Goal: Communication & Community: Participate in discussion

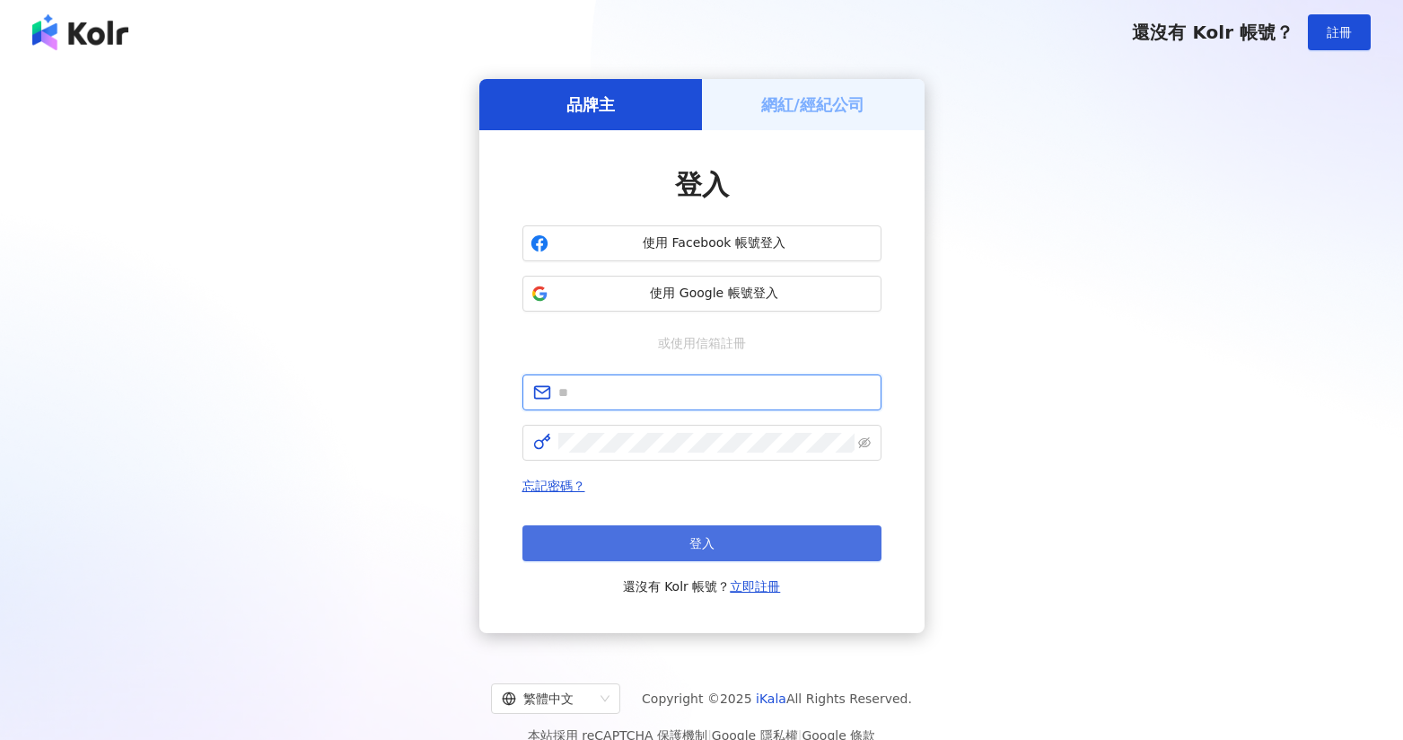
type input "**********"
click at [756, 550] on button "登入" at bounding box center [701, 543] width 359 height 36
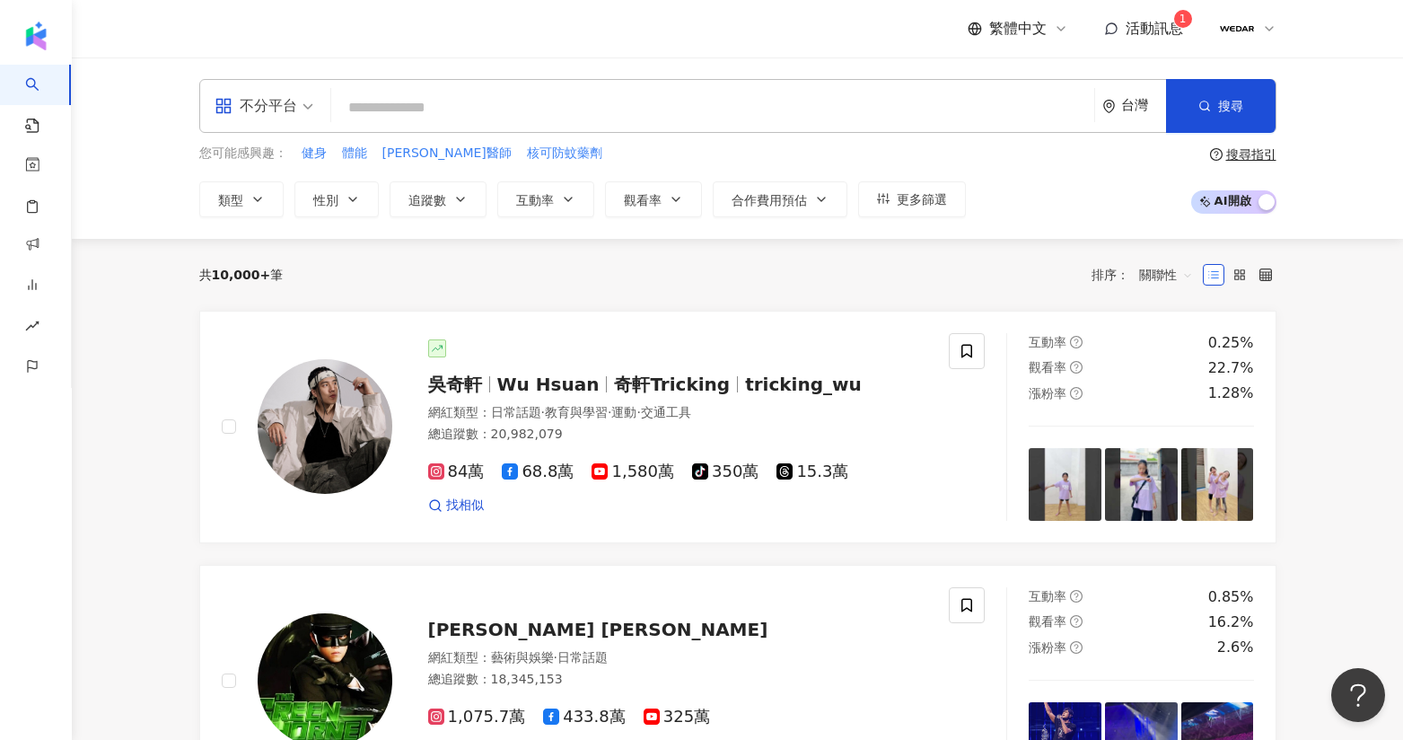
click at [1173, 32] on span "活動訊息" at bounding box center [1154, 28] width 57 height 17
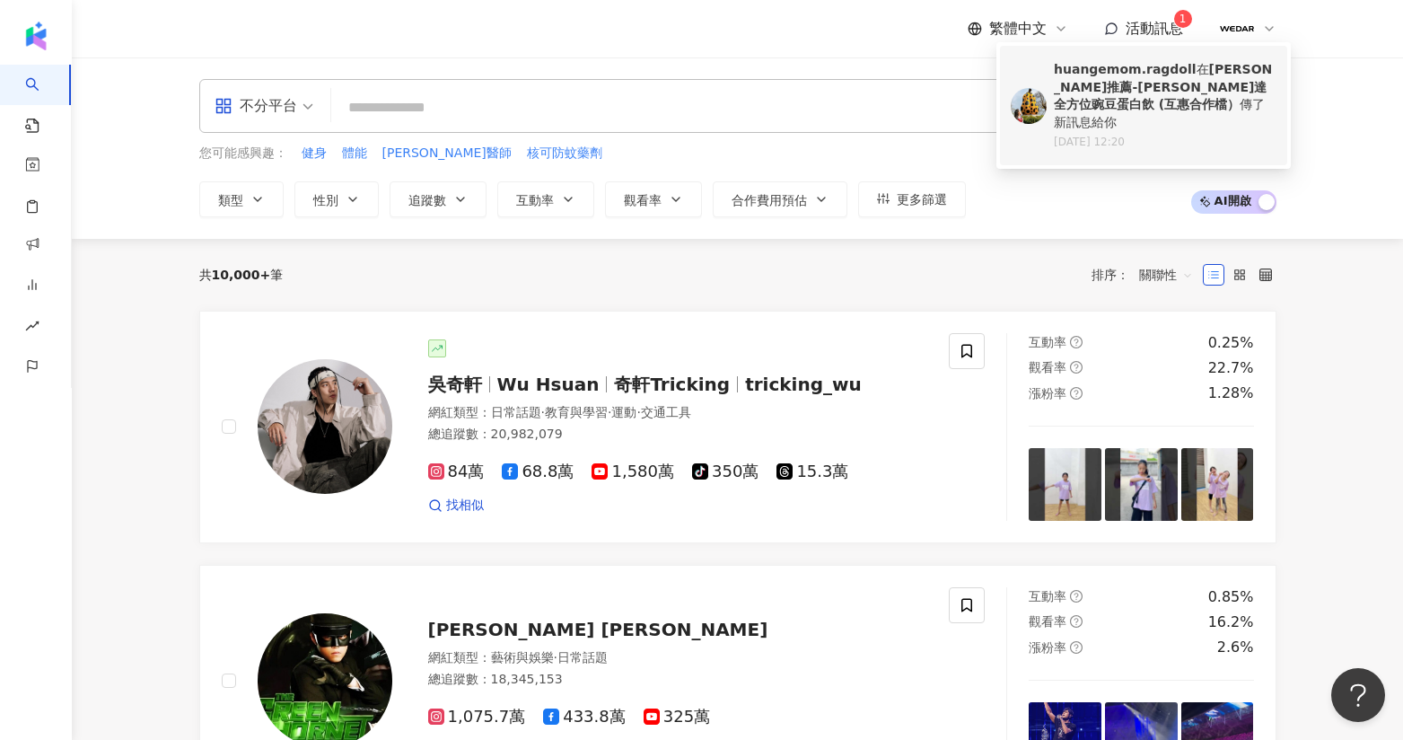
click at [1149, 83] on b "小禎推薦-WEDAR薇達 全方位豌豆蛋白飲 (互惠合作檔）" at bounding box center [1163, 86] width 218 height 49
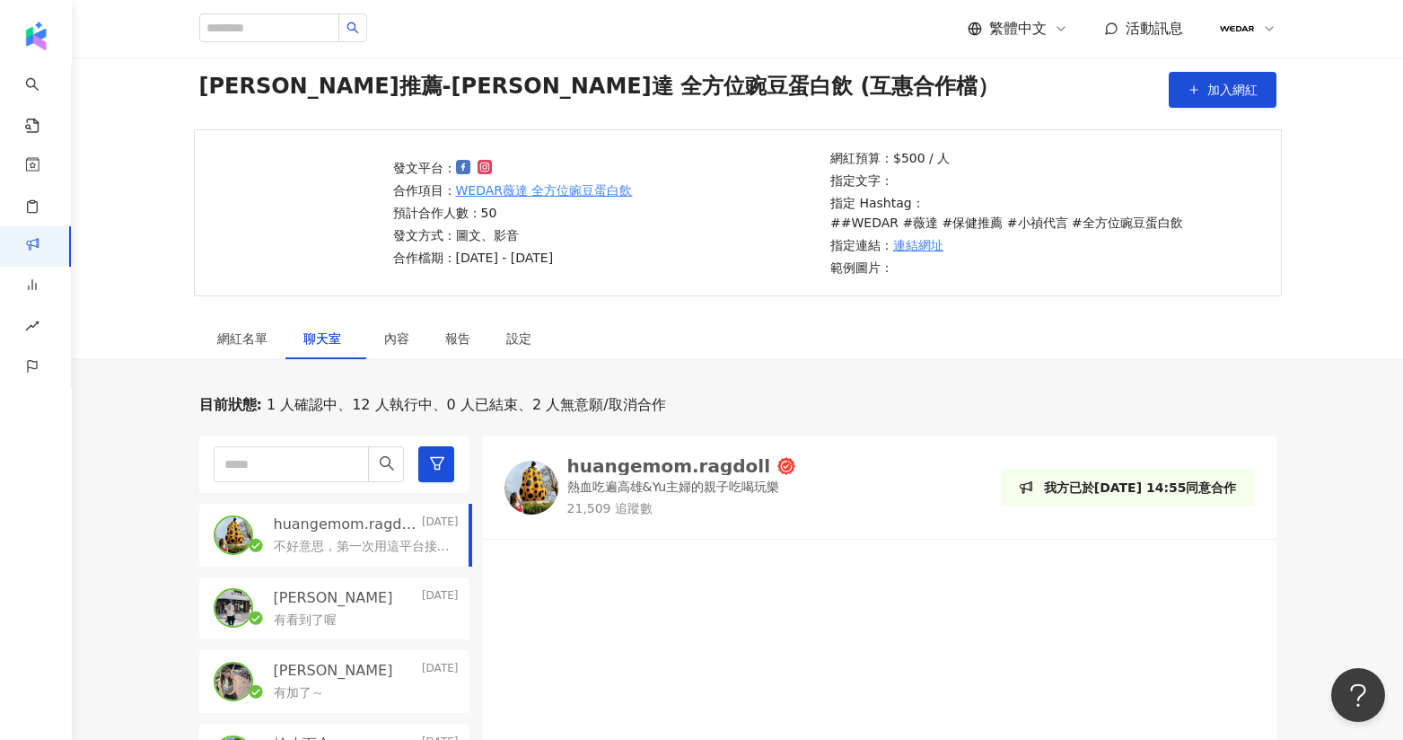
scroll to position [332, 0]
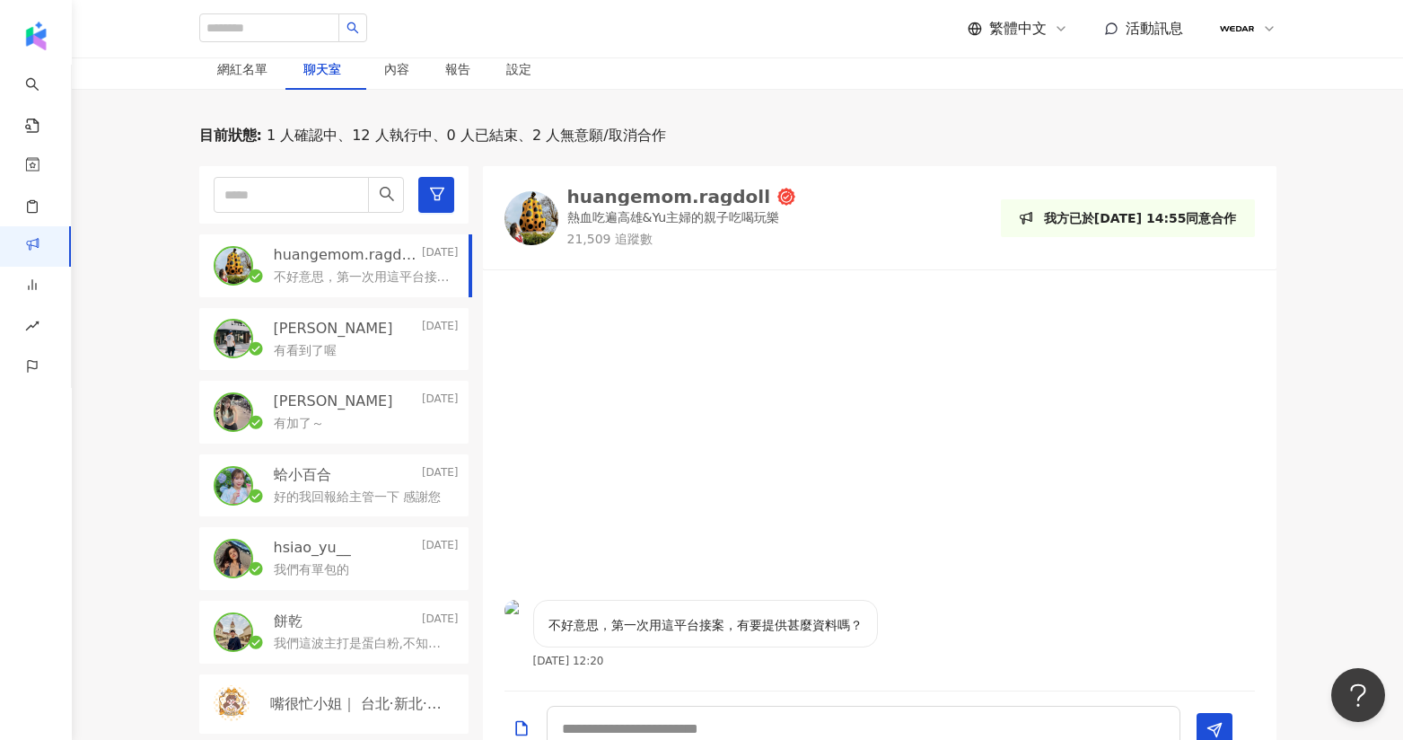
click at [359, 245] on p "huangemom.ragdoll" at bounding box center [346, 255] width 145 height 20
click at [607, 724] on textarea at bounding box center [864, 727] width 634 height 45
click at [636, 188] on div "huangemom.ragdoll" at bounding box center [669, 197] width 204 height 18
click at [638, 708] on textarea at bounding box center [864, 727] width 634 height 45
type textarea "**********"
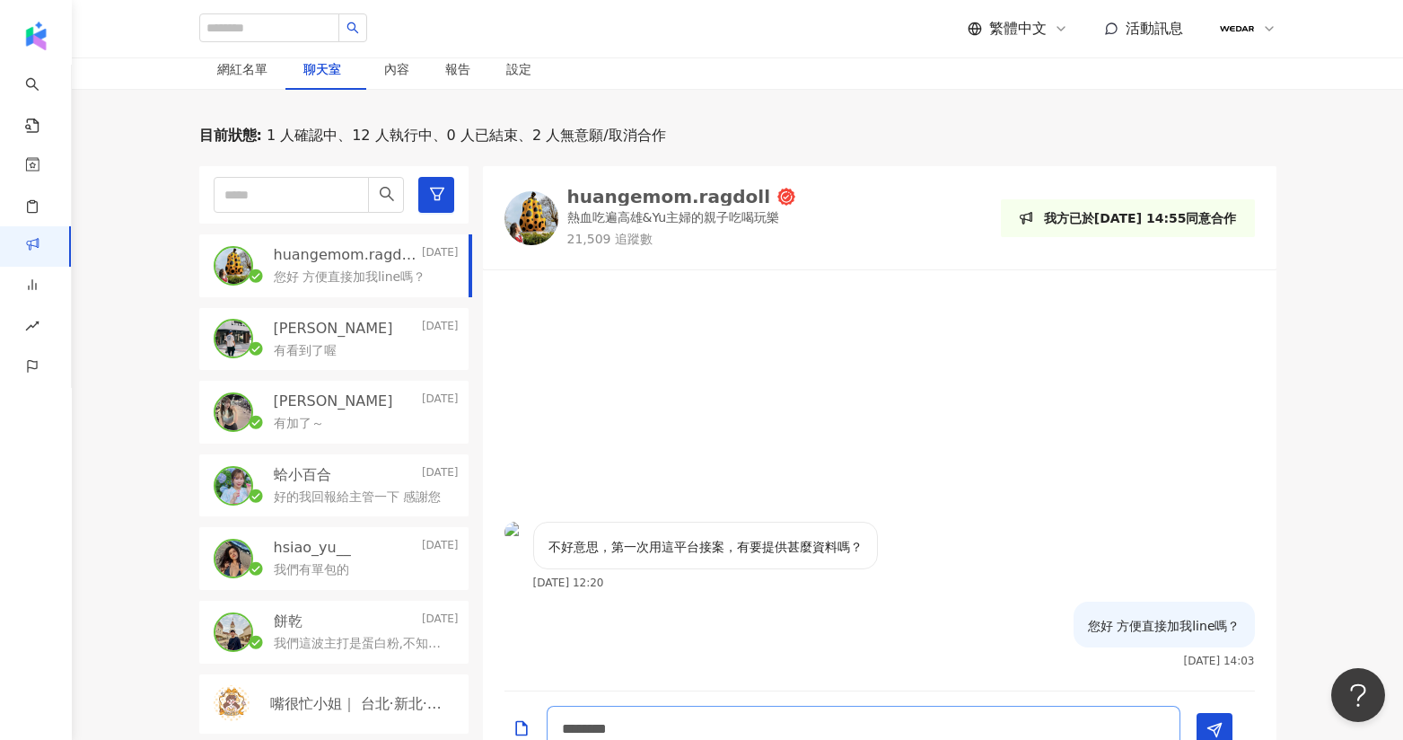
type textarea "********"
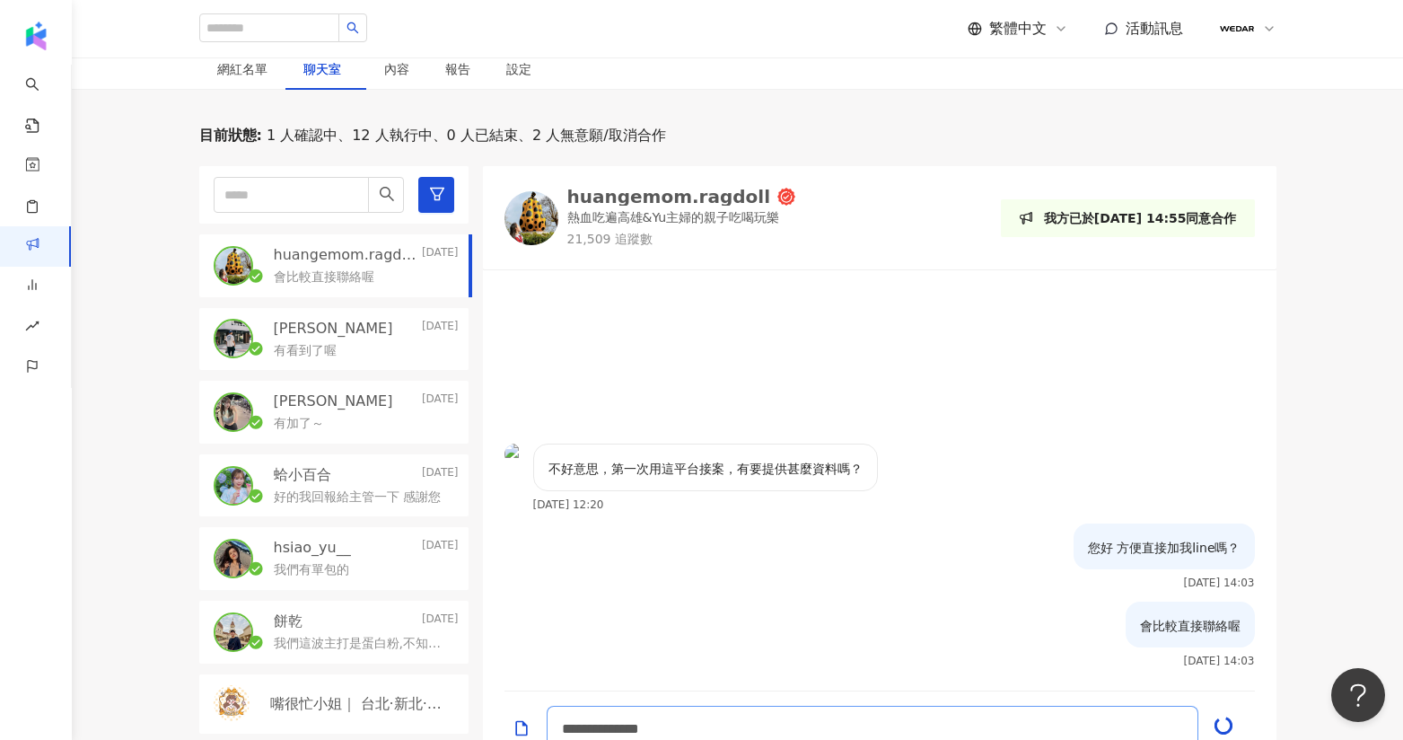
type textarea "**********"
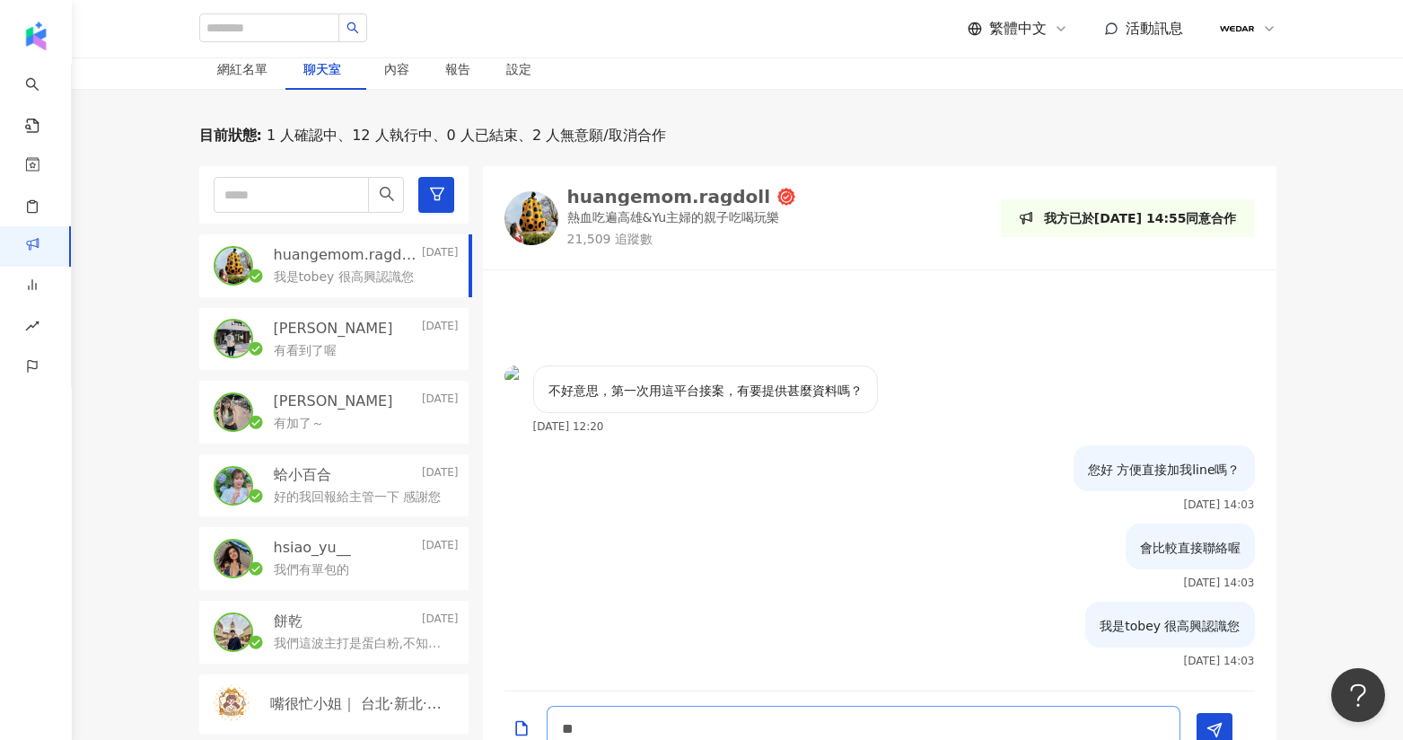
type textarea "*"
type textarea "**********"
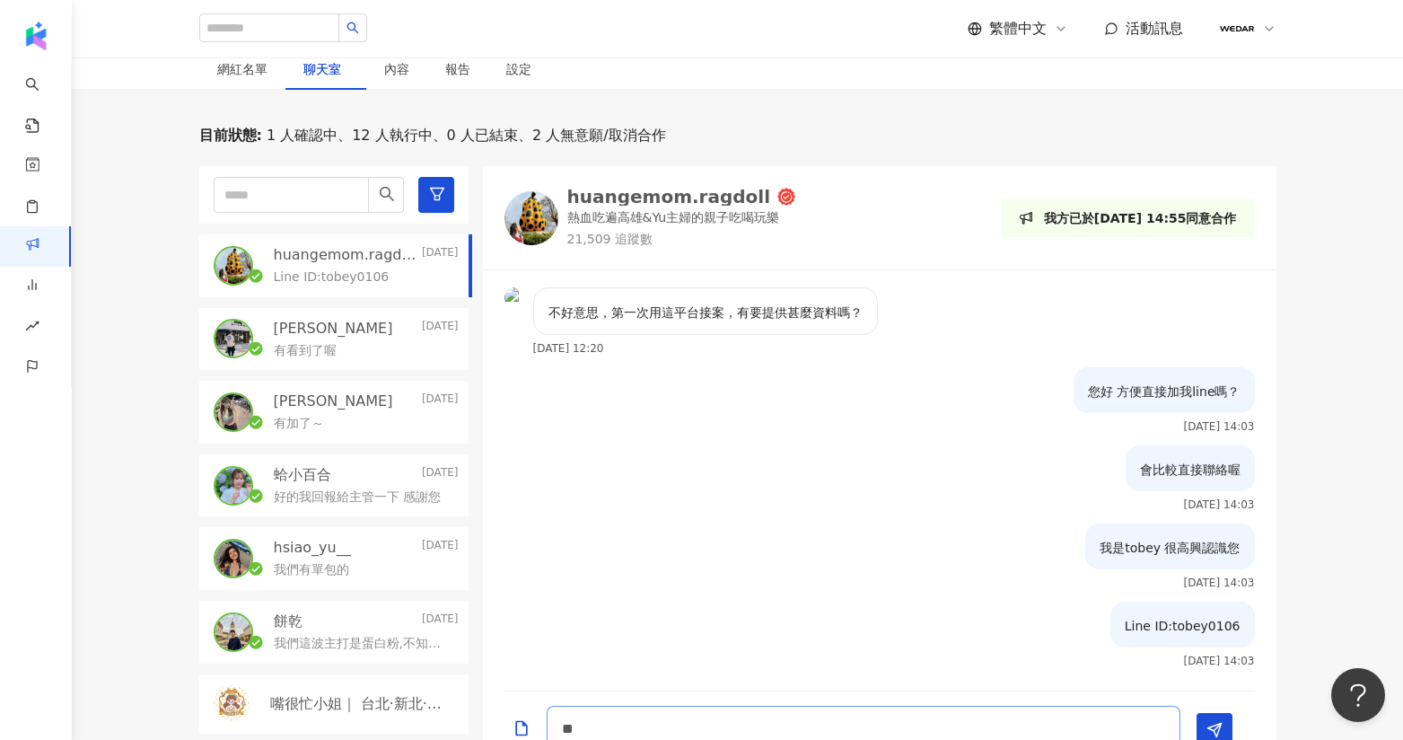
type textarea "*"
type textarea "******"
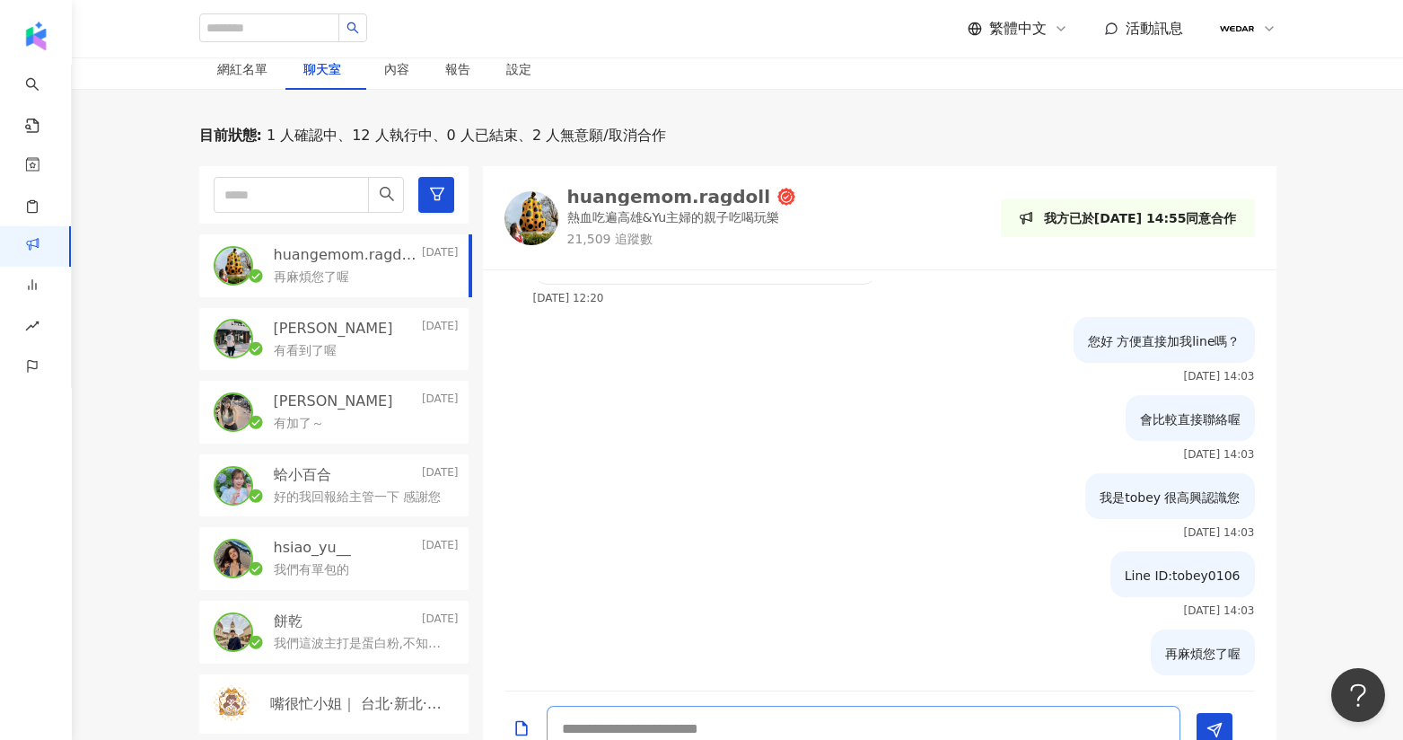
scroll to position [0, 0]
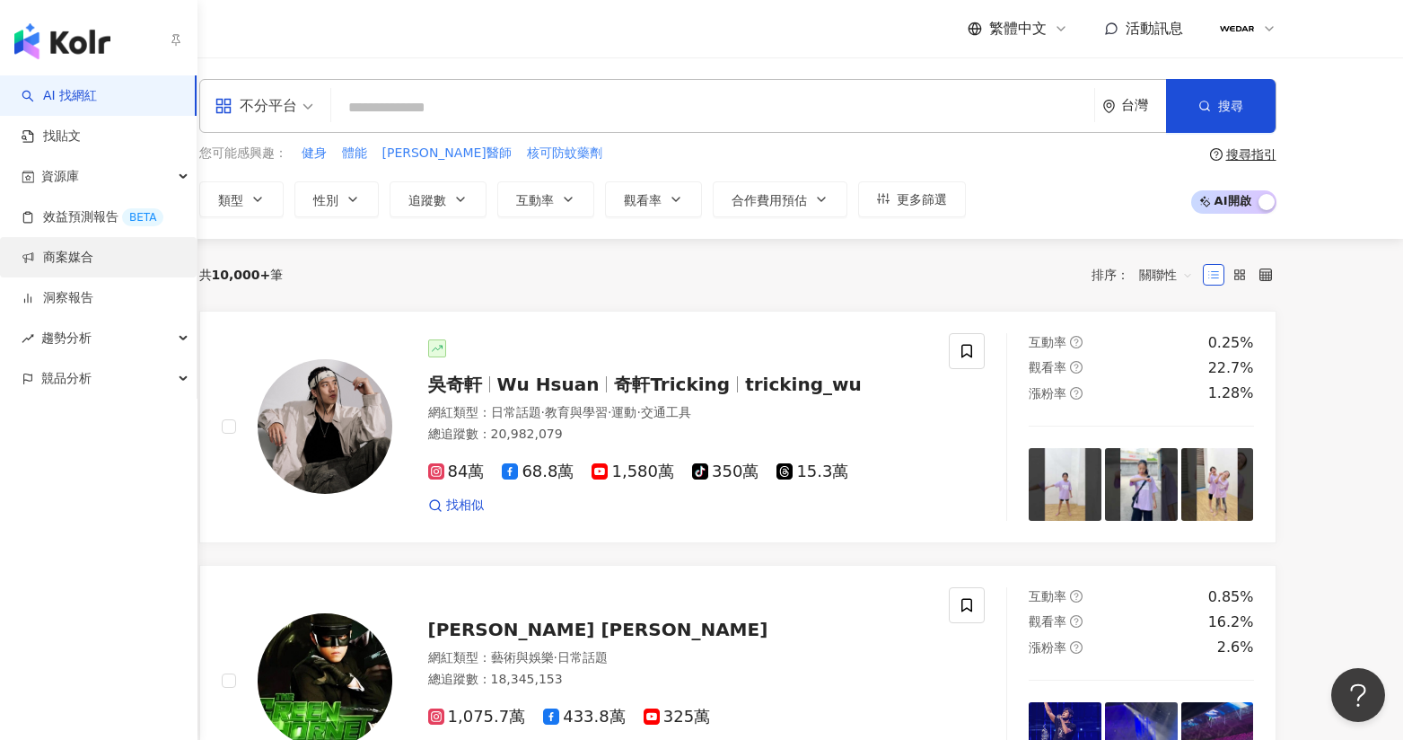
click at [77, 259] on link "商案媒合" at bounding box center [58, 258] width 72 height 18
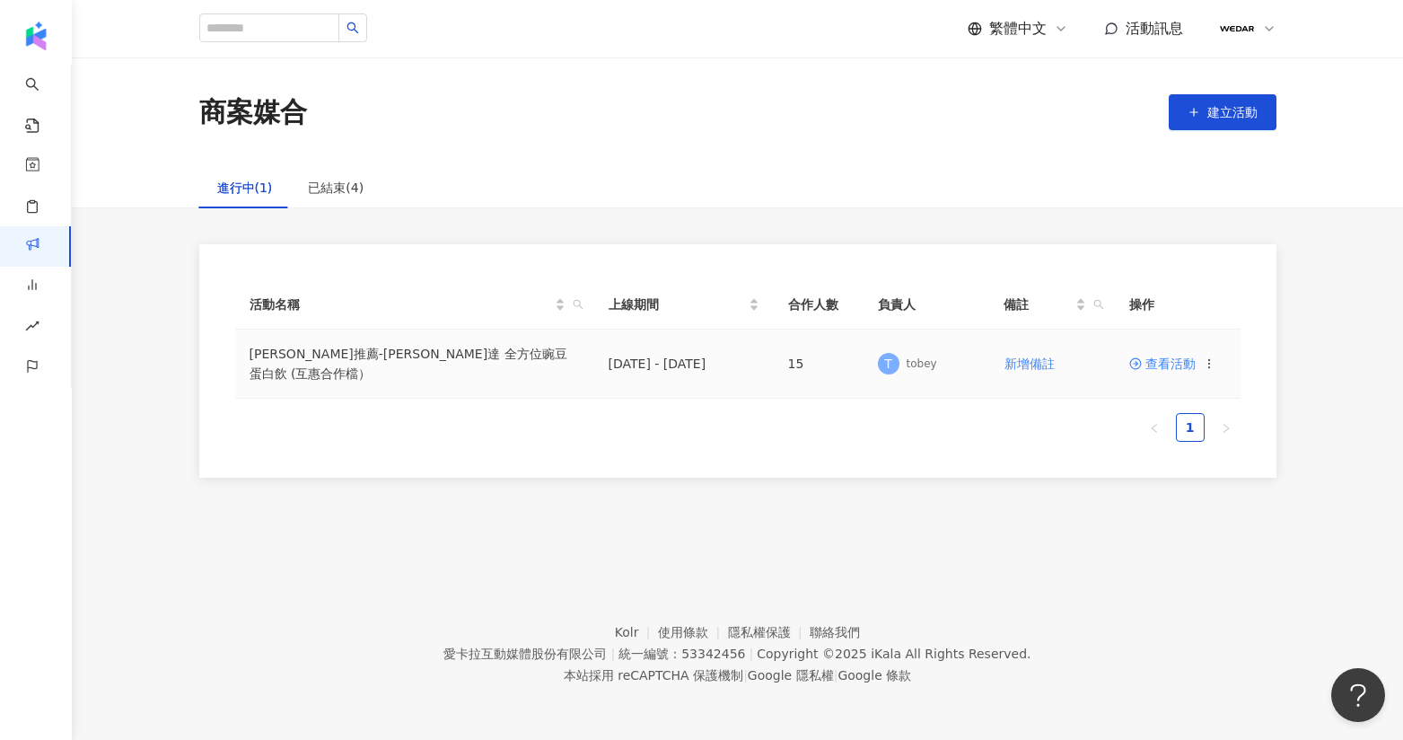
click at [1161, 367] on span "查看活動" at bounding box center [1162, 363] width 66 height 13
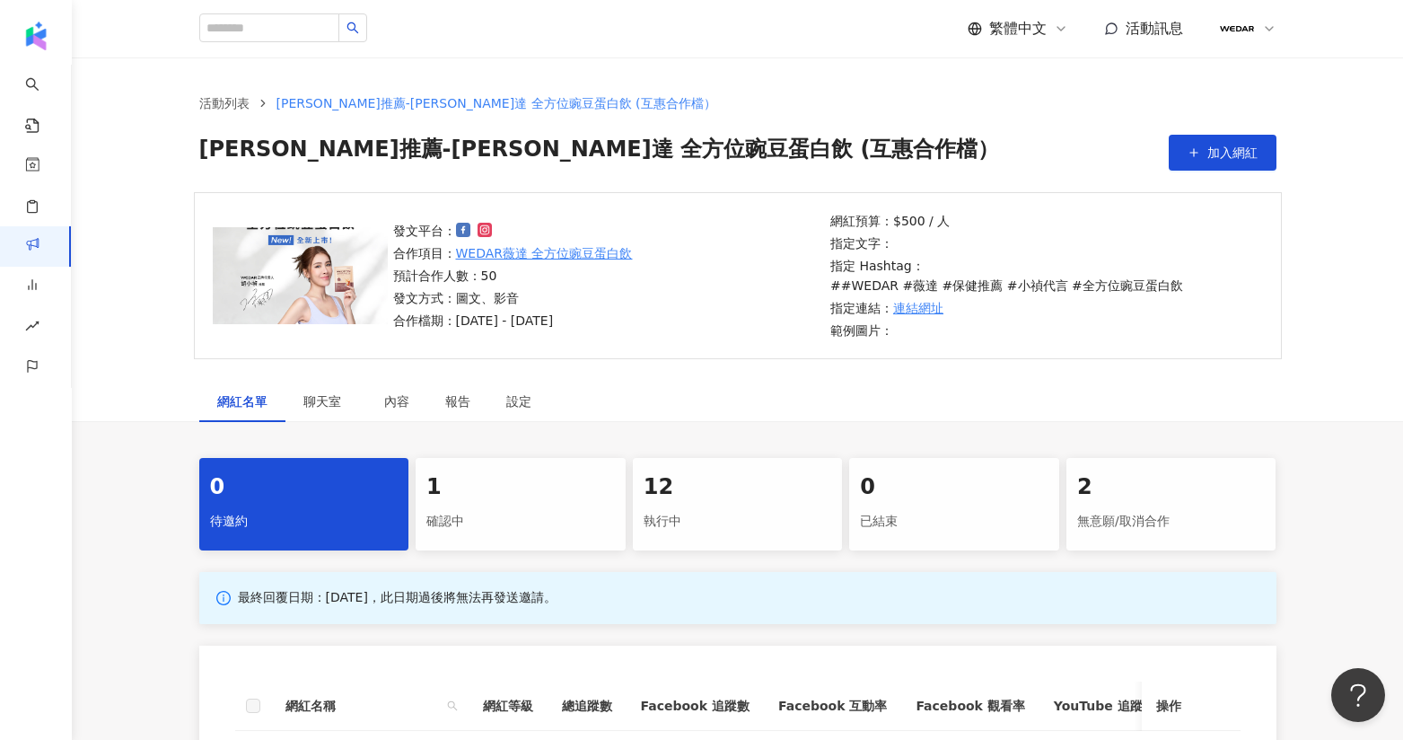
click at [538, 506] on div "確認中" at bounding box center [520, 521] width 188 height 31
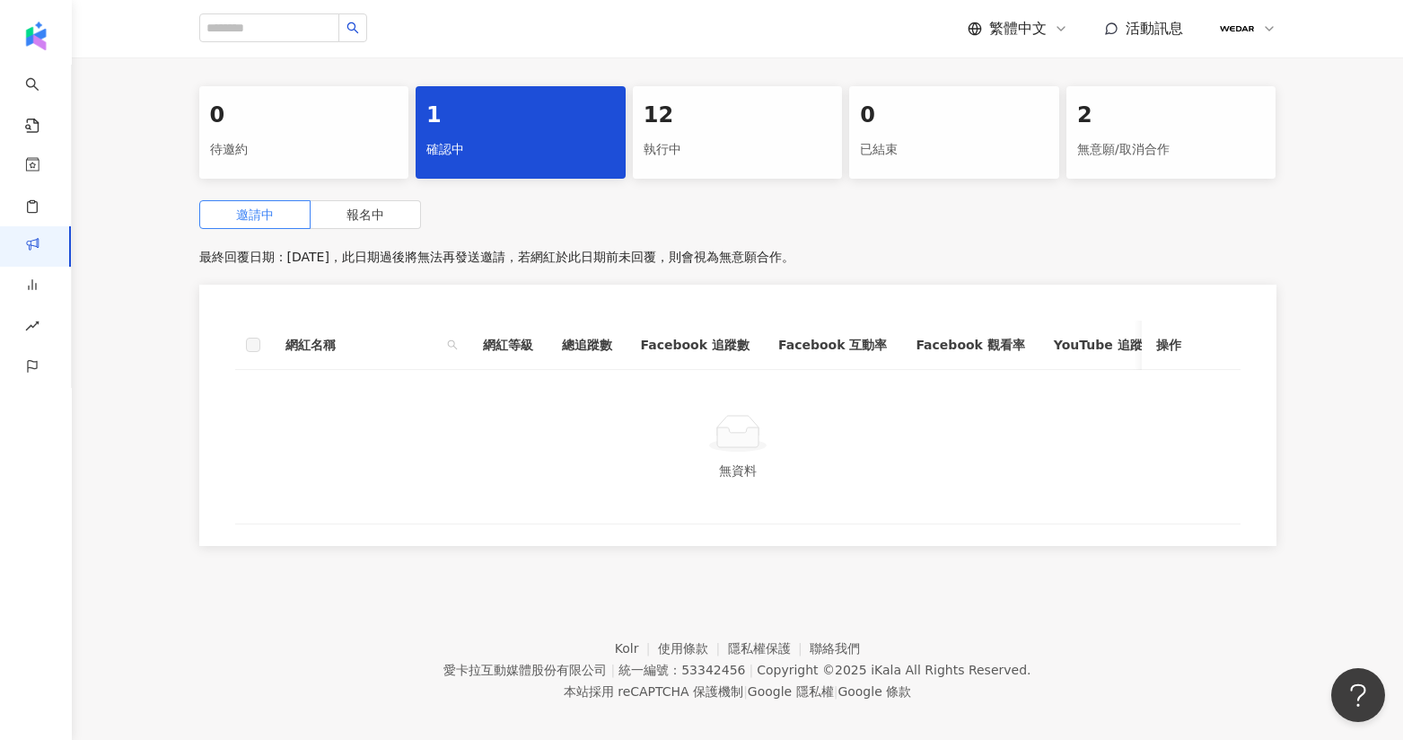
scroll to position [381, 0]
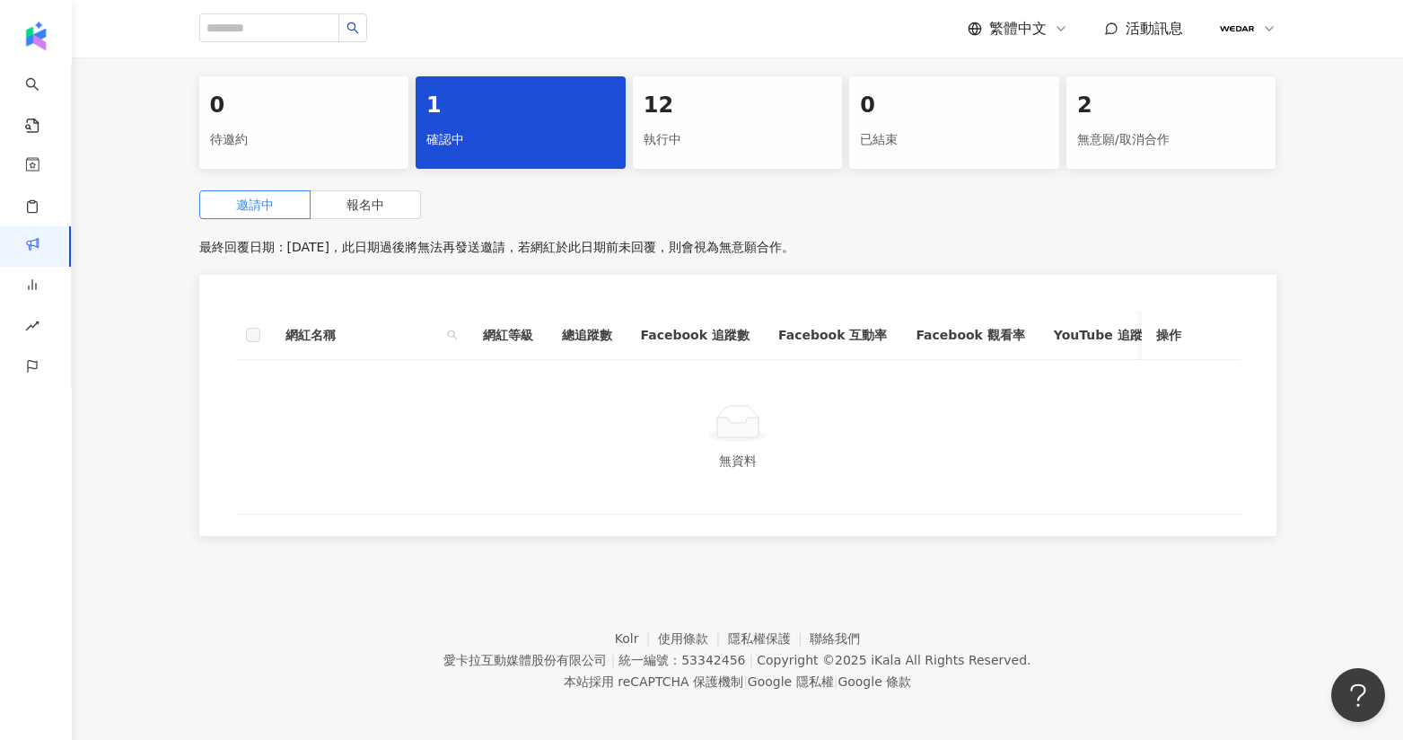
click at [704, 127] on div "執行中" at bounding box center [738, 140] width 188 height 31
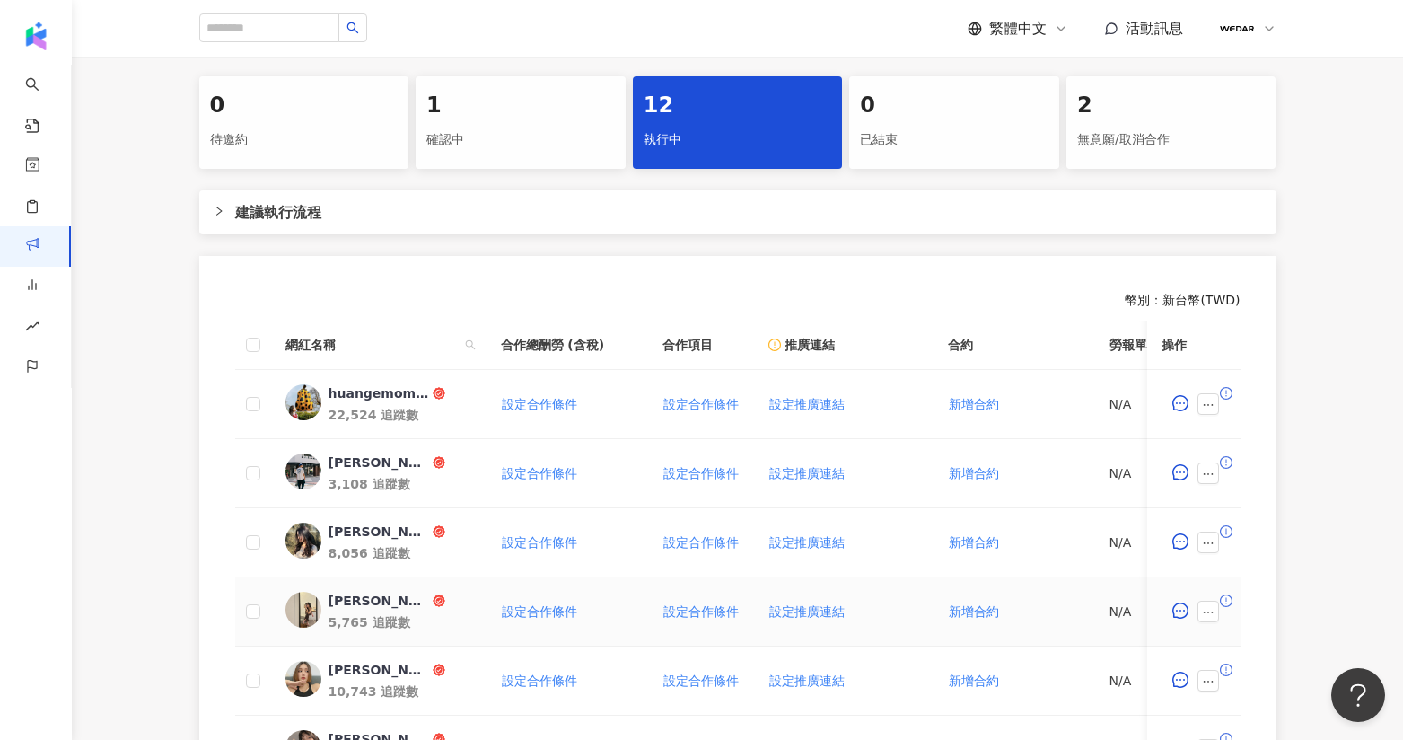
click at [346, 591] on div "Julie 5,765 追蹤數" at bounding box center [401, 610] width 144 height 39
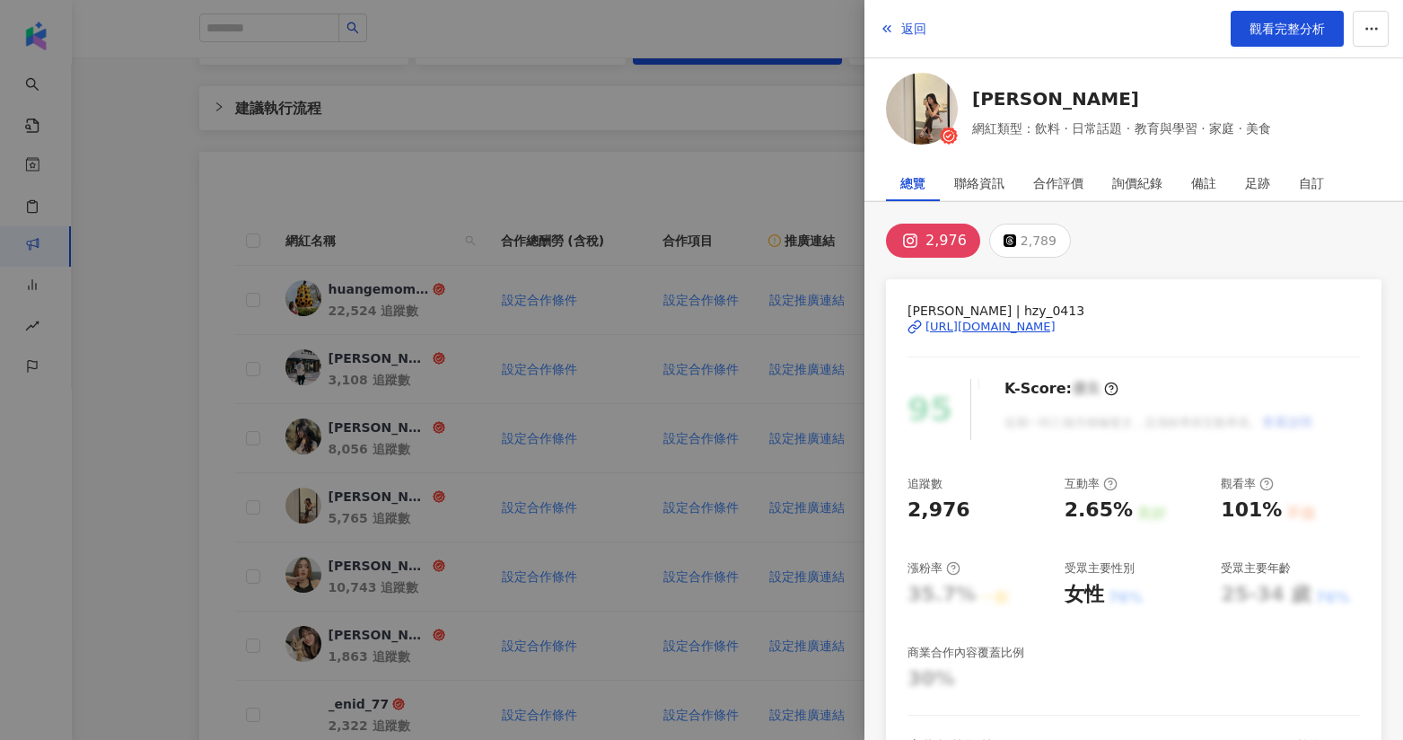
scroll to position [496, 0]
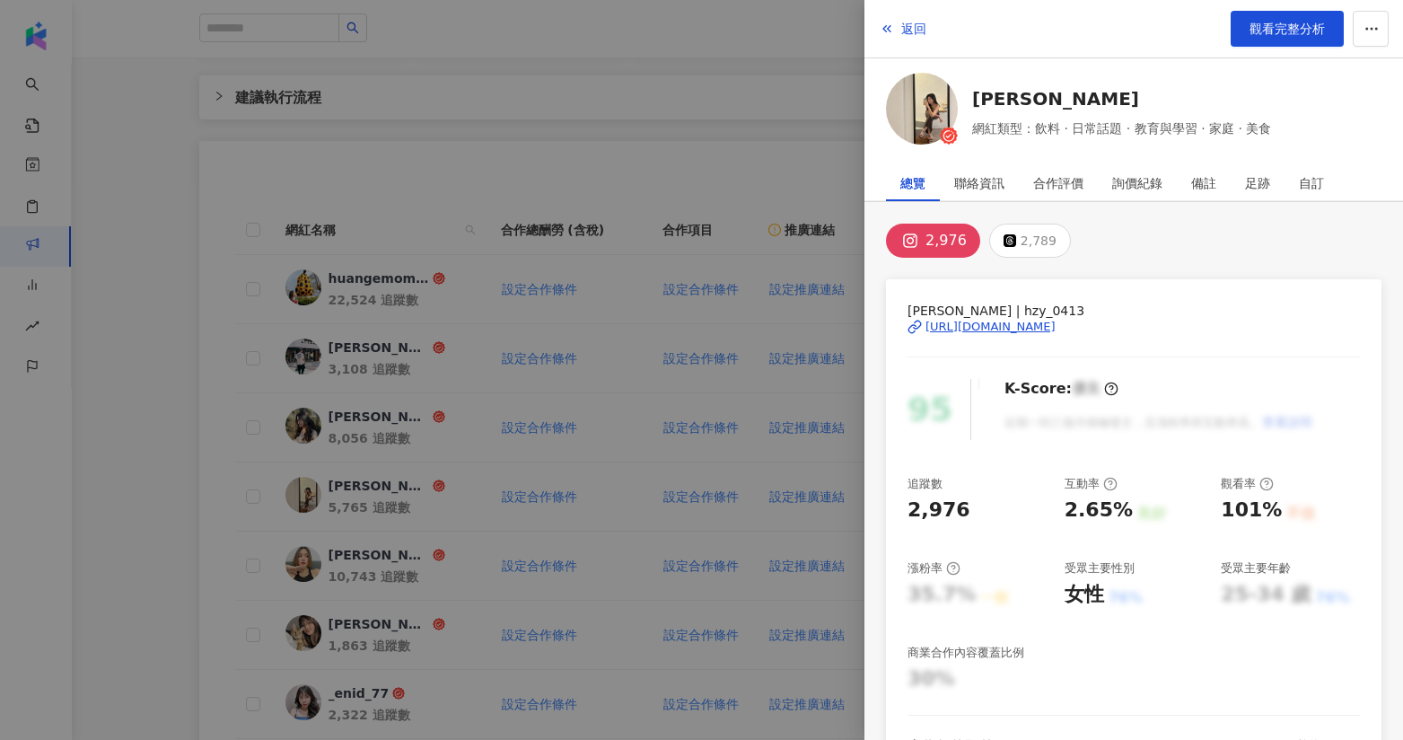
click at [205, 585] on div at bounding box center [701, 370] width 1403 height 740
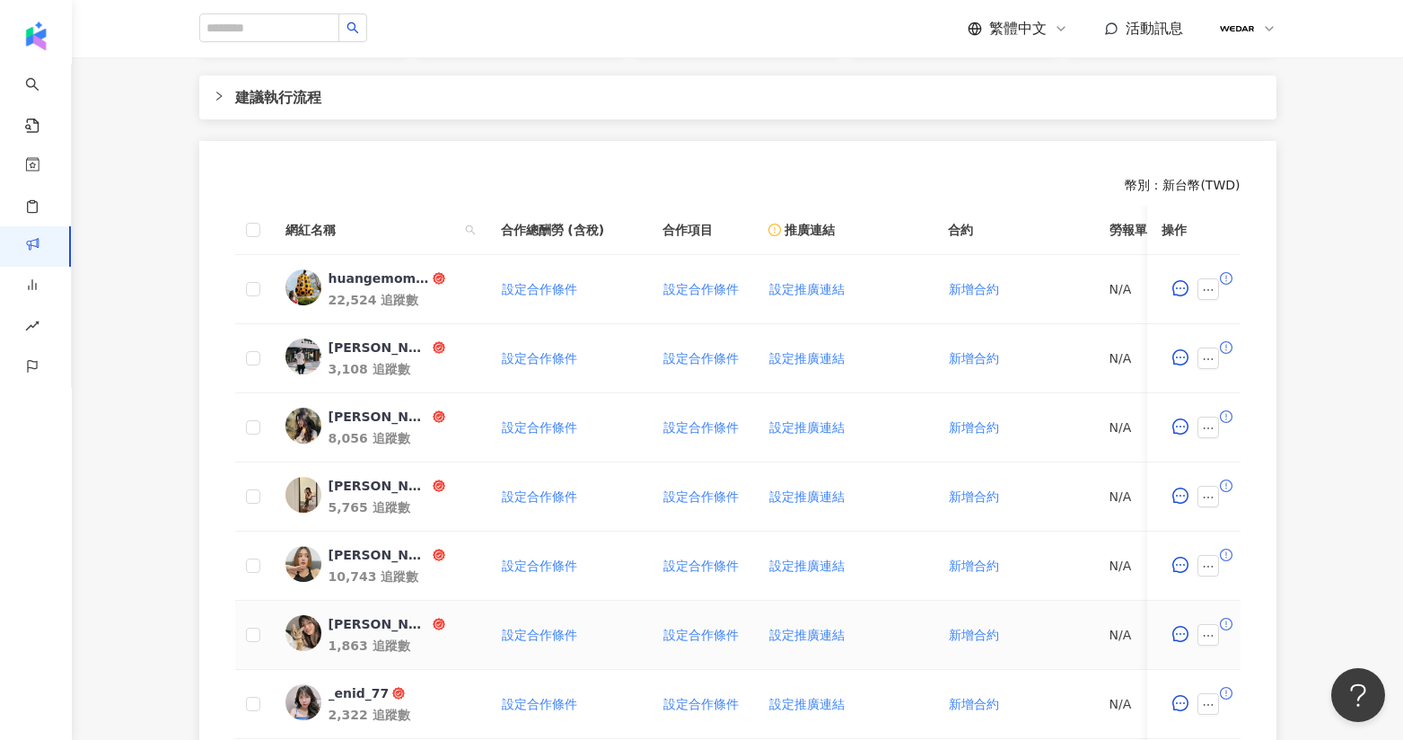
click at [341, 615] on div "Luna Yan ٩(๑❛ᴗ❛๑)۶" at bounding box center [379, 624] width 101 height 18
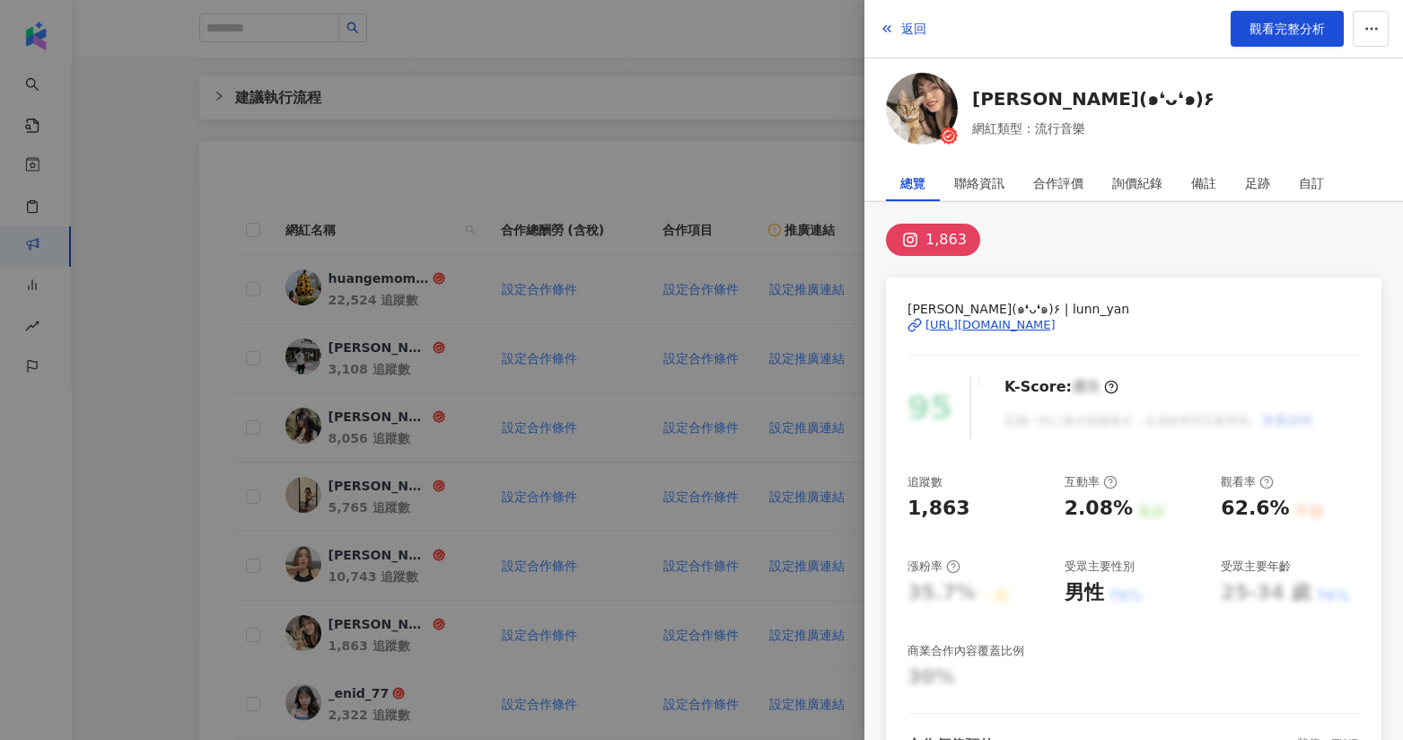
click at [371, 637] on div at bounding box center [701, 370] width 1403 height 740
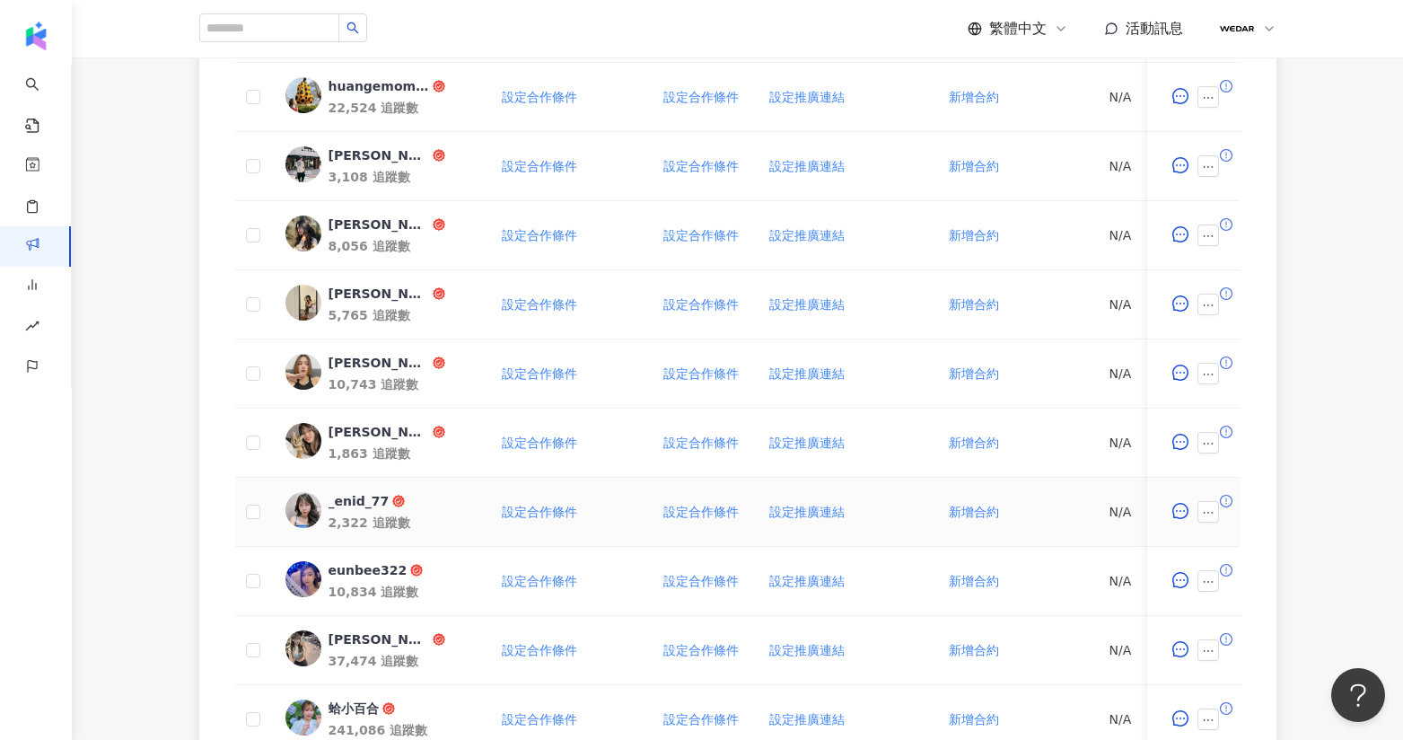
scroll to position [699, 0]
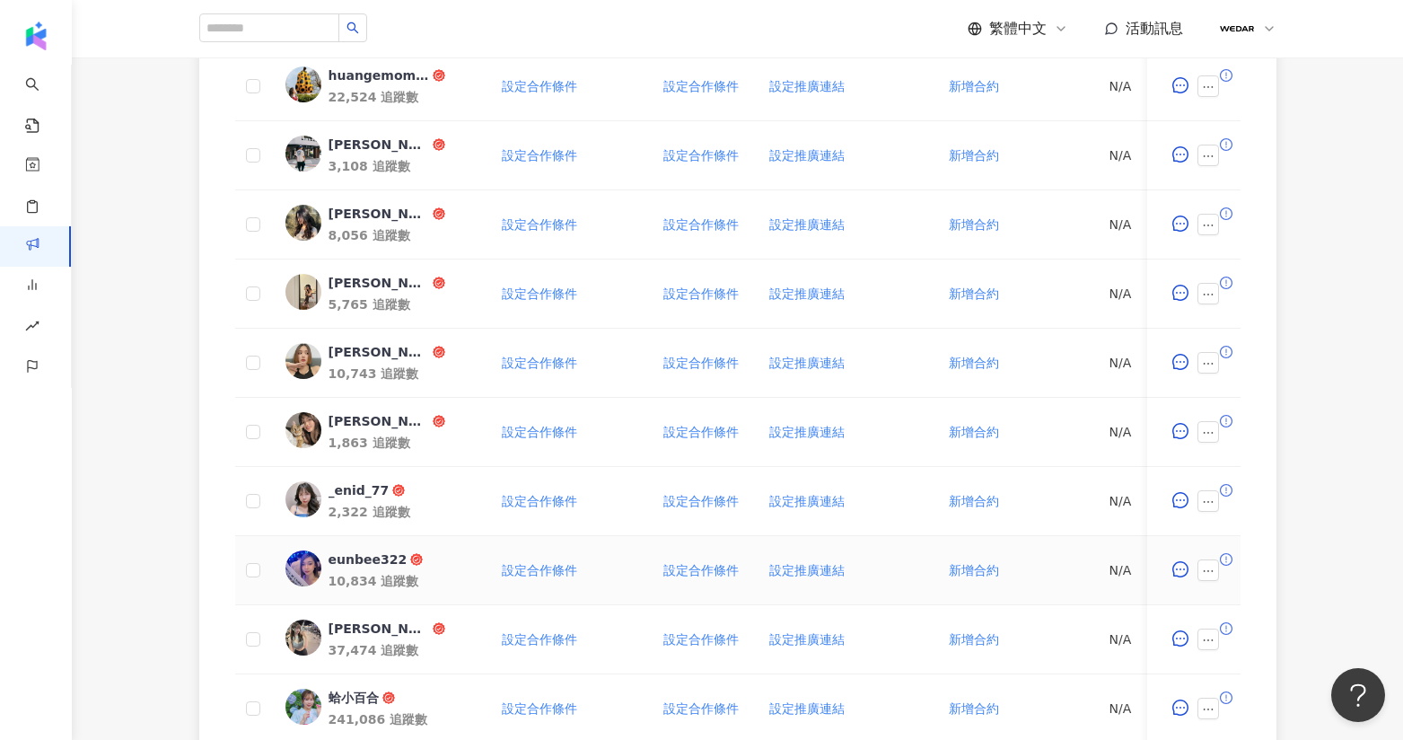
click at [296, 558] on img at bounding box center [303, 568] width 36 height 36
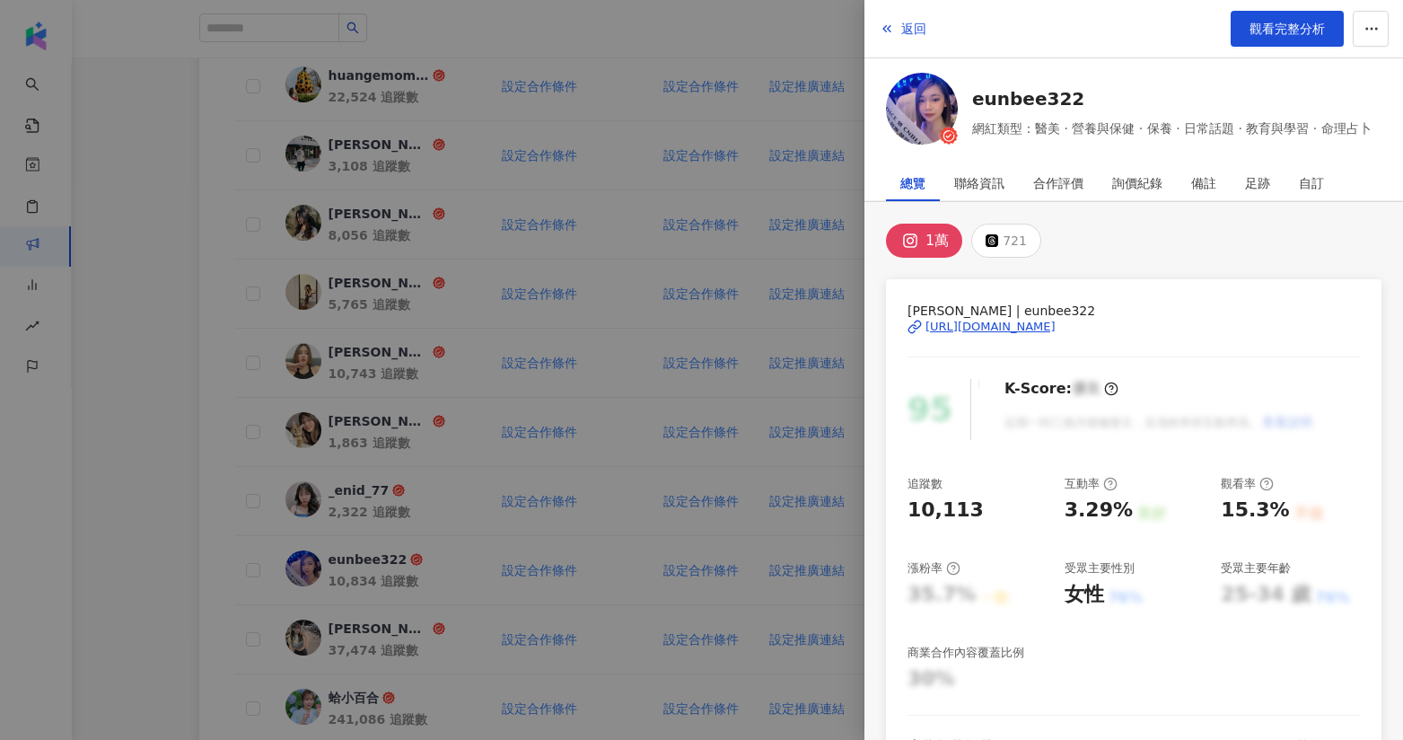
click at [700, 326] on div at bounding box center [701, 370] width 1403 height 740
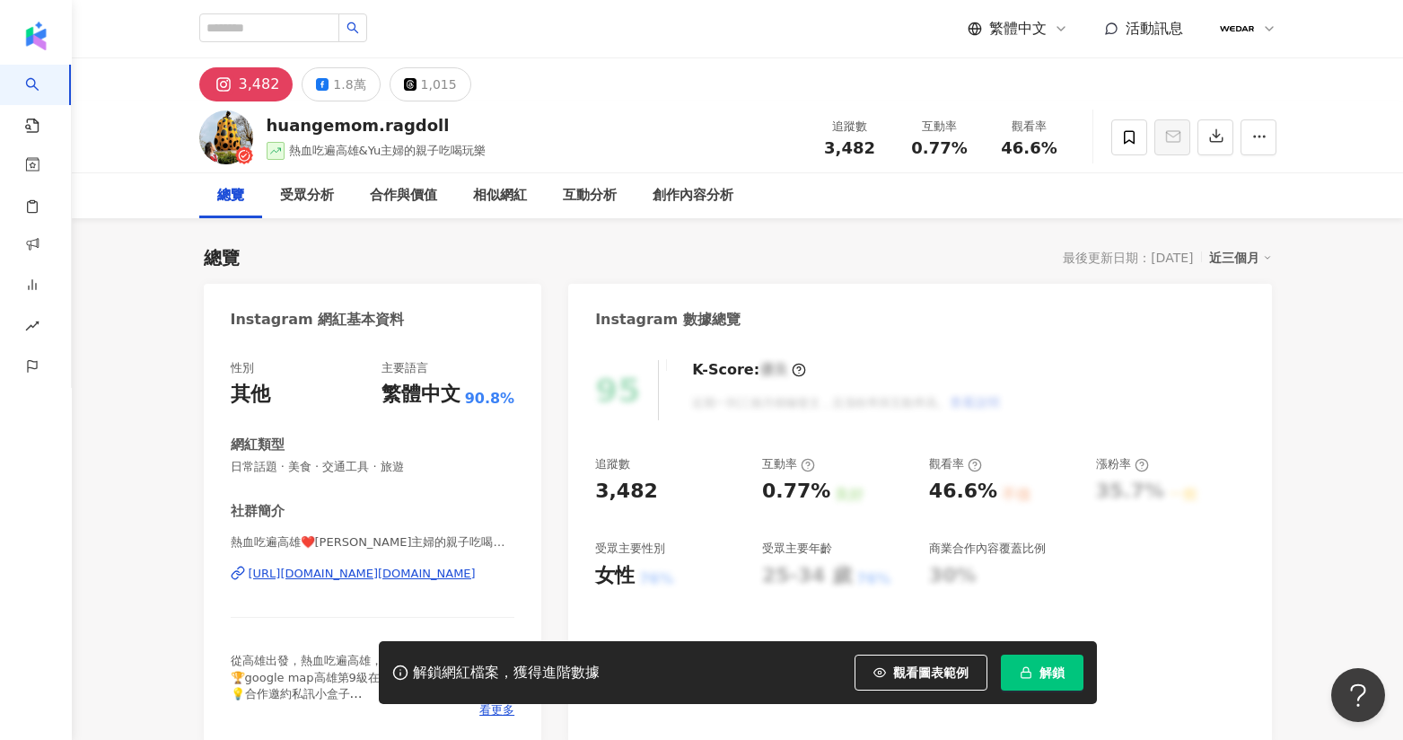
click at [468, 574] on div "[URL][DOMAIN_NAME][DOMAIN_NAME]" at bounding box center [362, 573] width 227 height 16
click at [1150, 28] on span "活動訊息" at bounding box center [1154, 28] width 57 height 17
click at [333, 576] on div "[URL][DOMAIN_NAME][DOMAIN_NAME]" at bounding box center [362, 573] width 227 height 16
